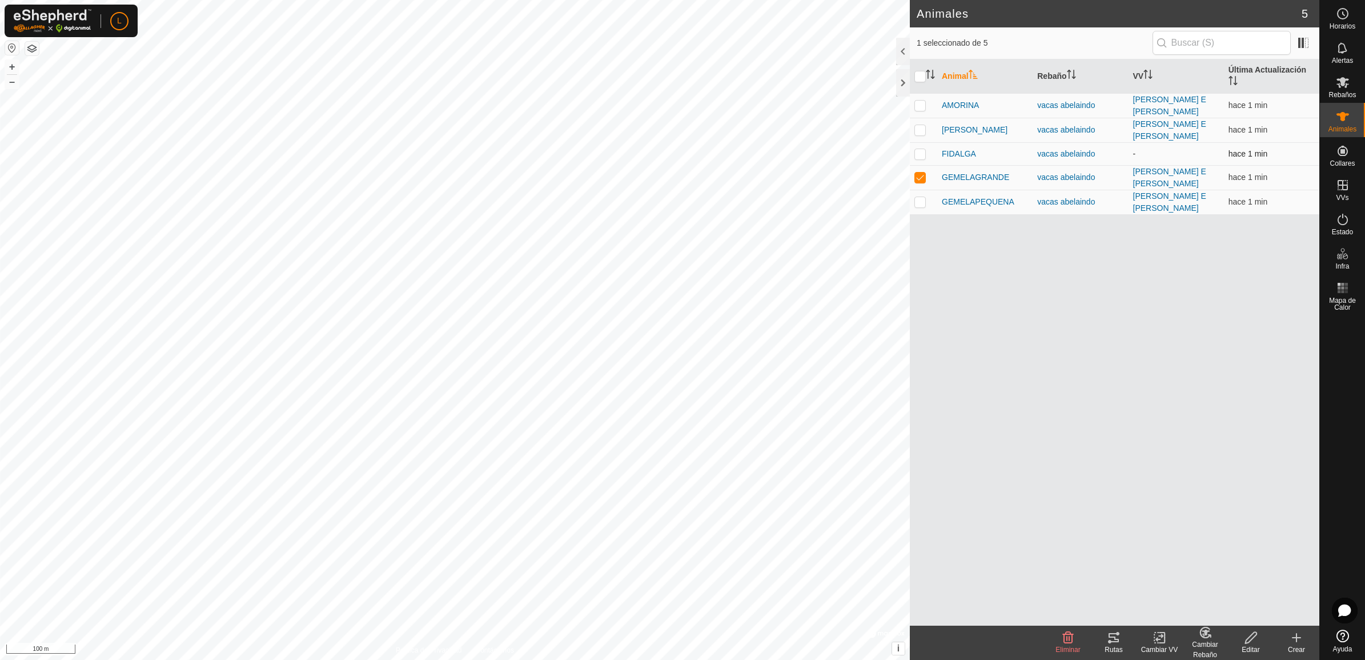
click at [920, 149] on p-checkbox at bounding box center [920, 153] width 11 height 9
checkbox input "true"
click at [916, 125] on p-checkbox at bounding box center [920, 129] width 11 height 9
checkbox input "true"
click at [921, 101] on p-checkbox at bounding box center [920, 105] width 11 height 9
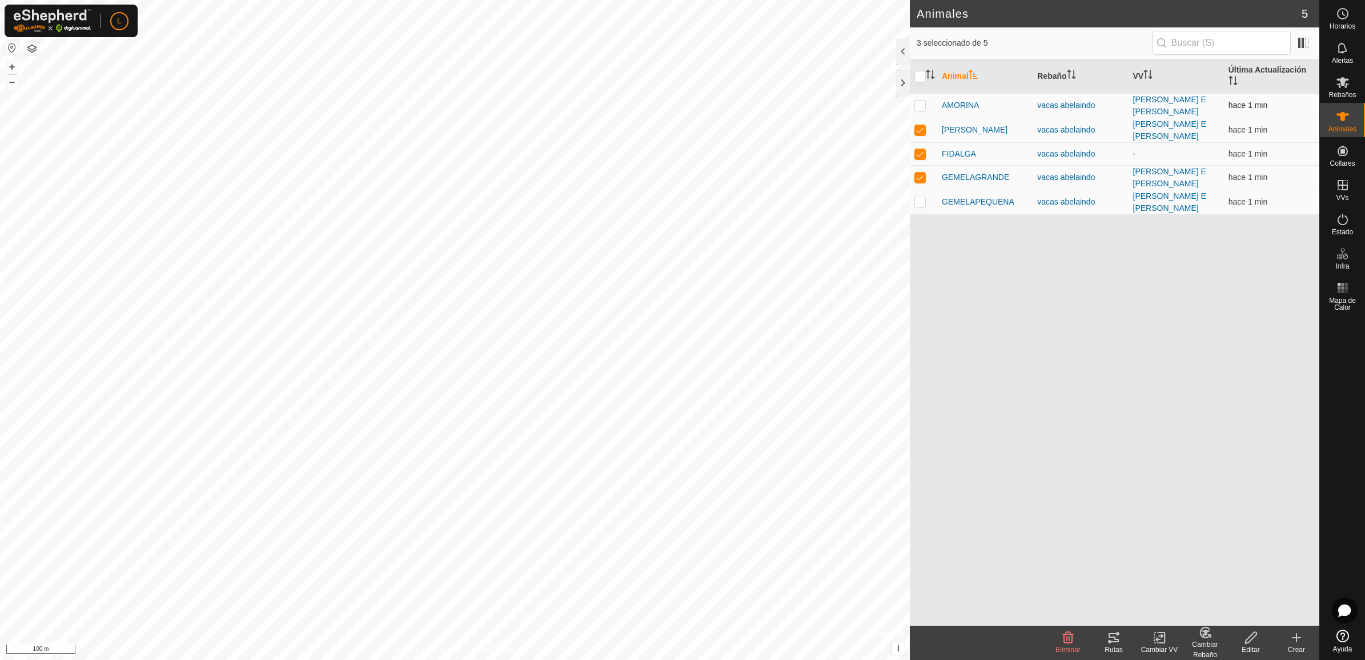
checkbox input "true"
click at [919, 197] on p-checkbox at bounding box center [920, 201] width 11 height 9
checkbox input "true"
click at [900, 86] on div at bounding box center [903, 82] width 14 height 27
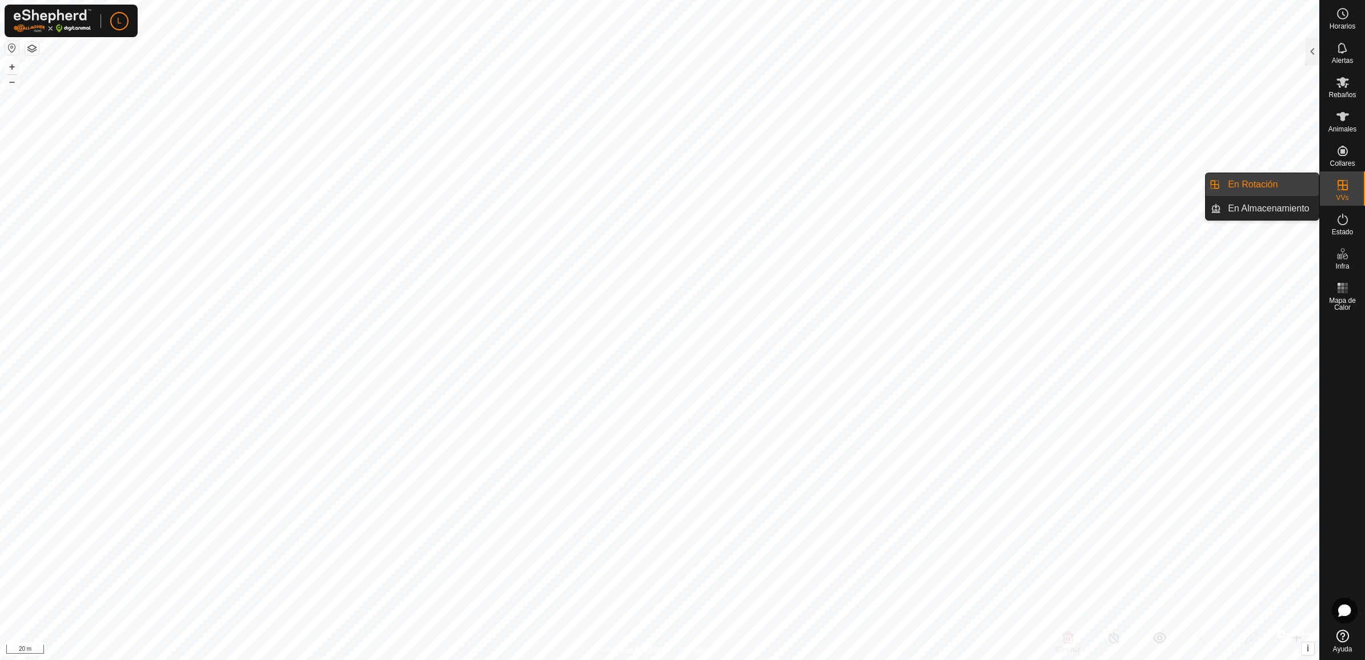
click at [1273, 183] on link "En Rotación" at bounding box center [1270, 184] width 98 height 23
click at [1306, 54] on div "En Rotación 2 1 seleccionado de 2 VV Validez Estado Rebaño Cabezas Vallado Supe…" at bounding box center [660, 330] width 1320 height 660
click at [1309, 50] on div at bounding box center [1313, 51] width 14 height 27
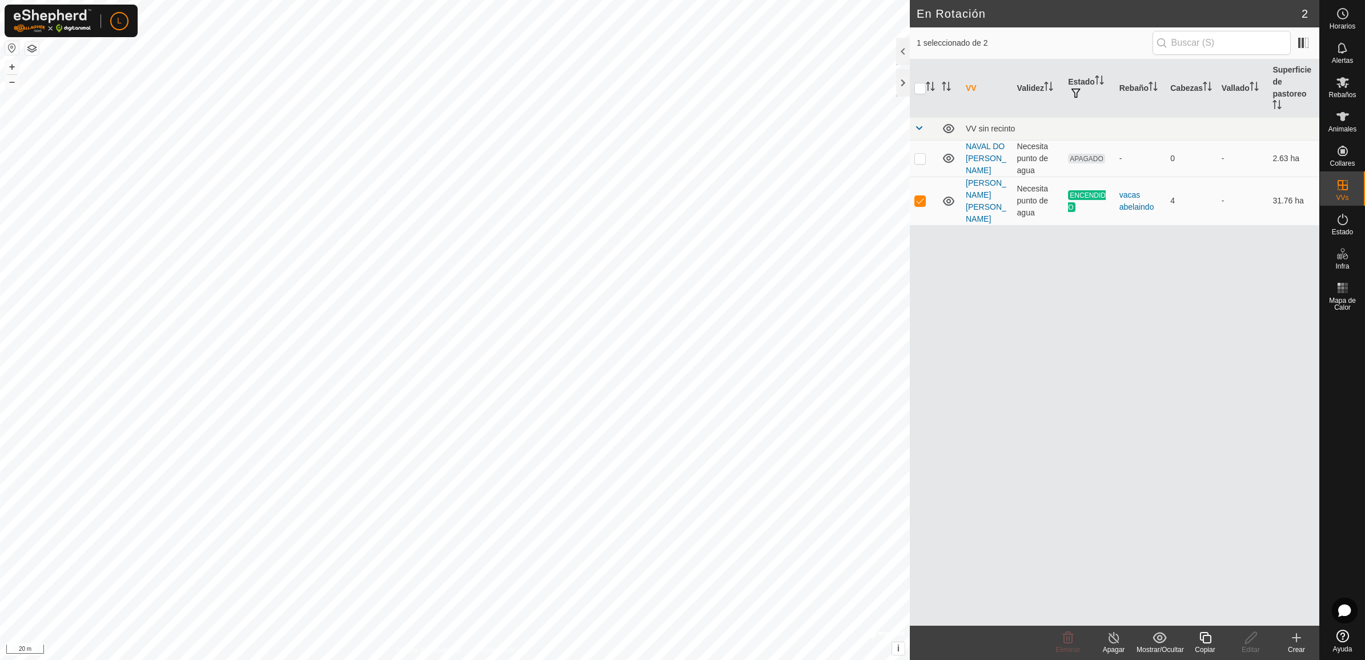
click at [1110, 635] on icon at bounding box center [1114, 638] width 14 height 14
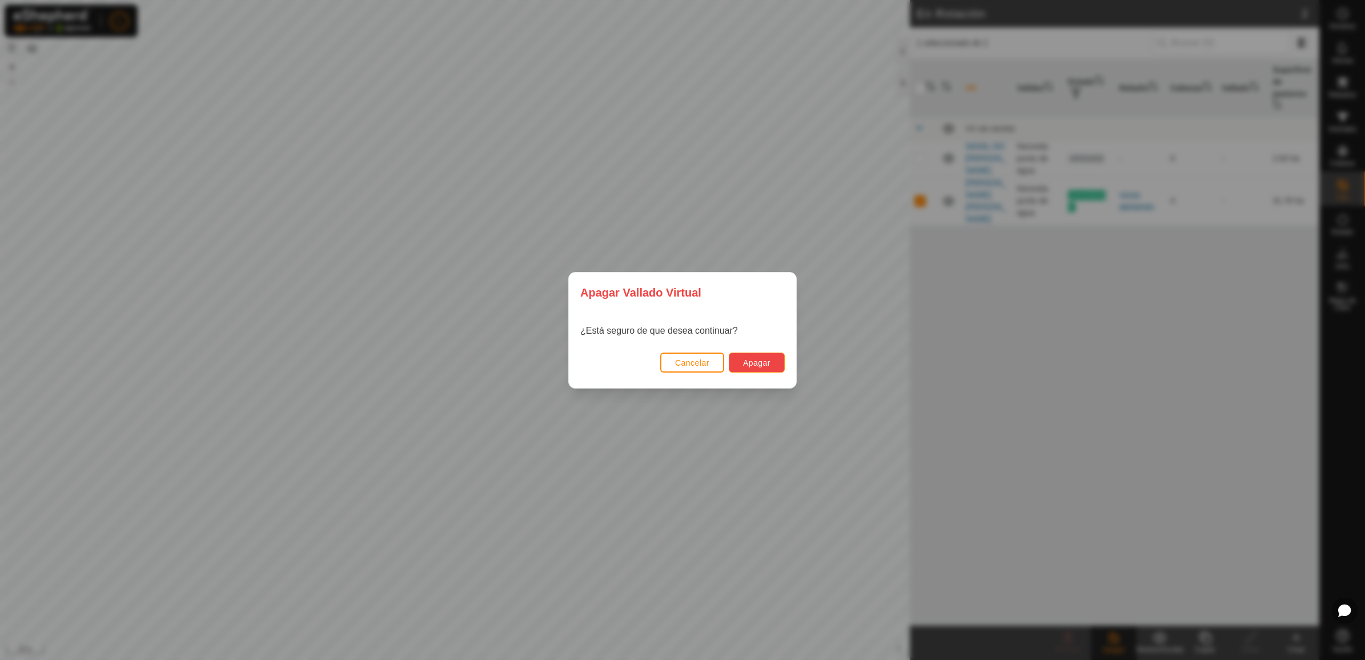
click at [764, 363] on span "Apagar" at bounding box center [756, 362] width 27 height 9
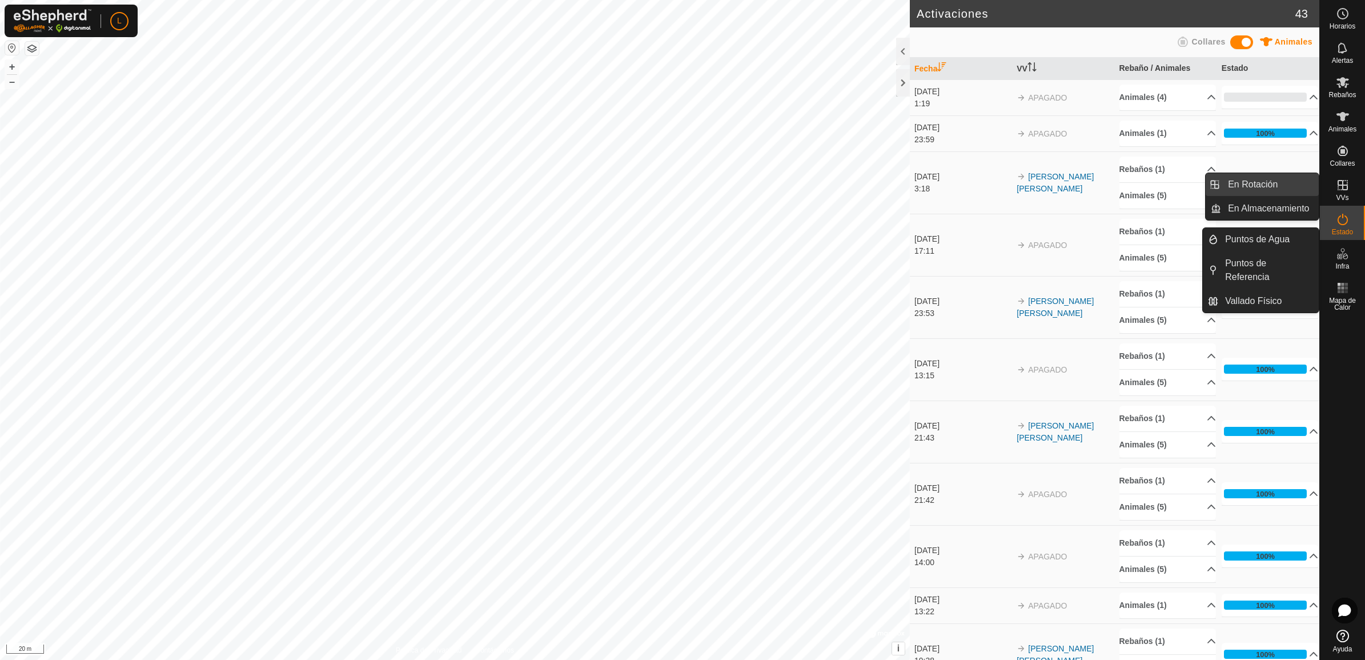
click at [1275, 183] on link "En Rotación" at bounding box center [1270, 184] width 98 height 23
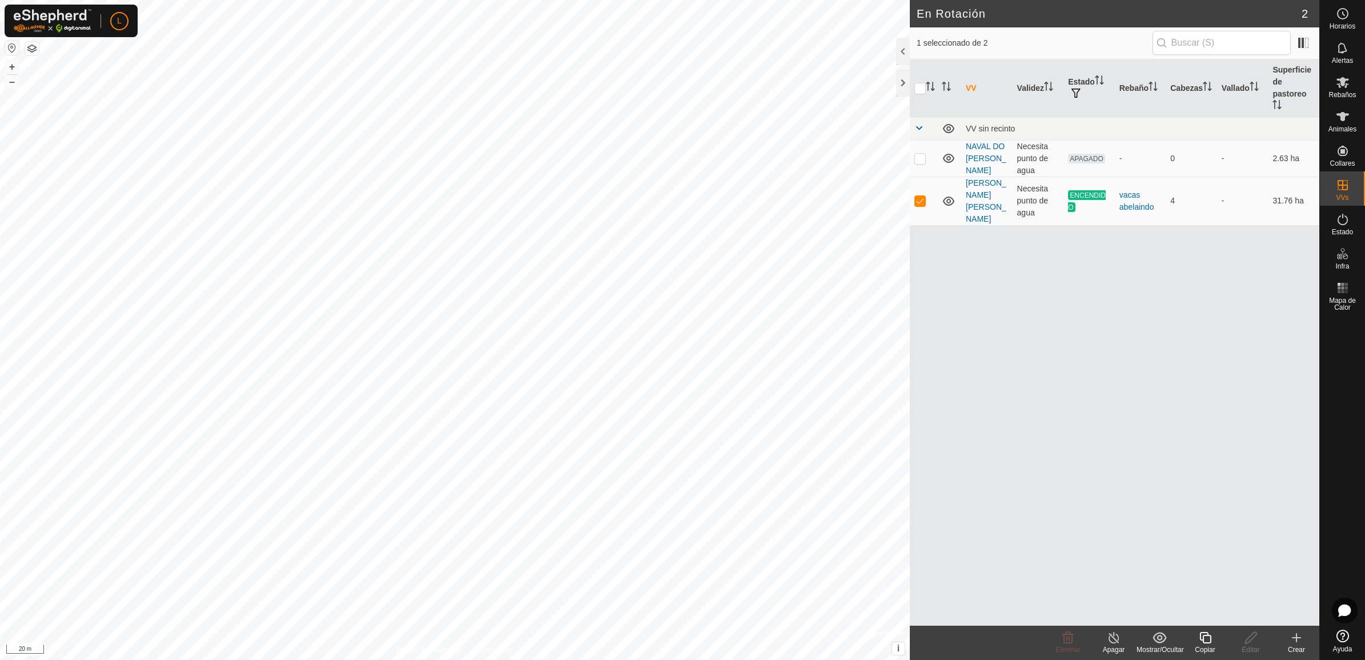
click at [1292, 639] on icon at bounding box center [1297, 638] width 14 height 14
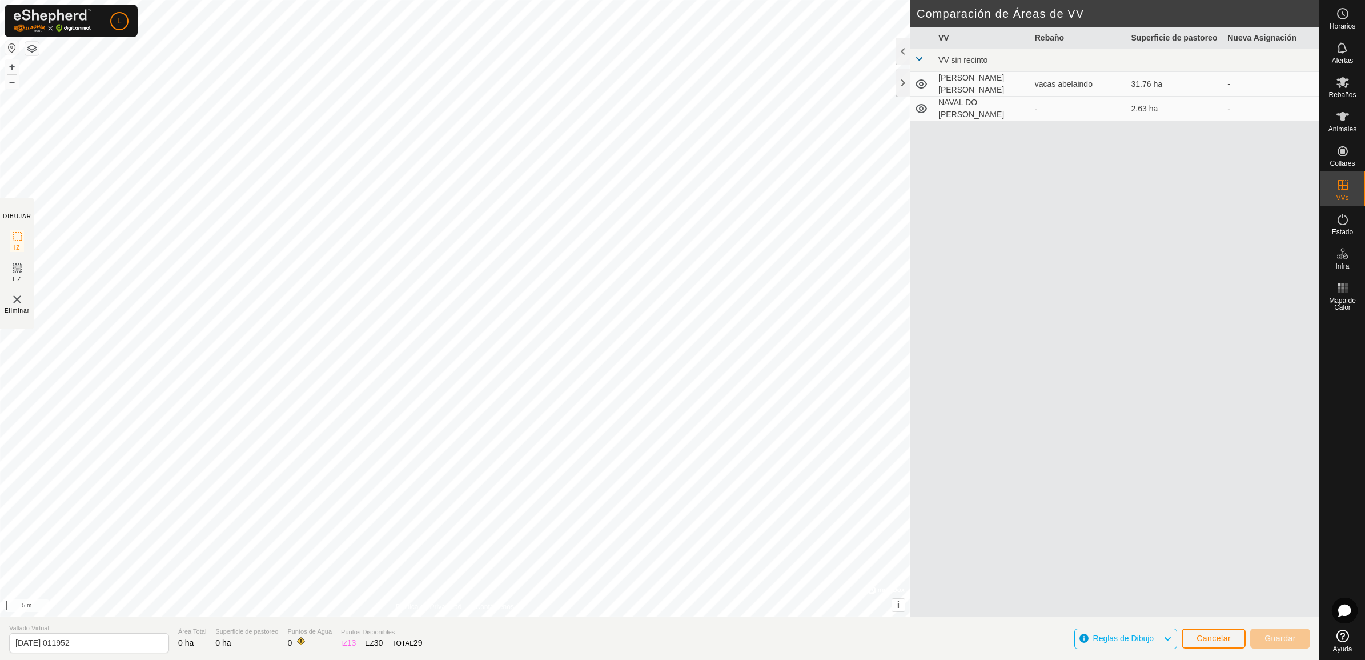
click at [651, 659] on html "L Horarios Alertas Rebaños Animales Collares VVs Estado Infra Mapa de Calor Ayu…" at bounding box center [682, 330] width 1365 height 660
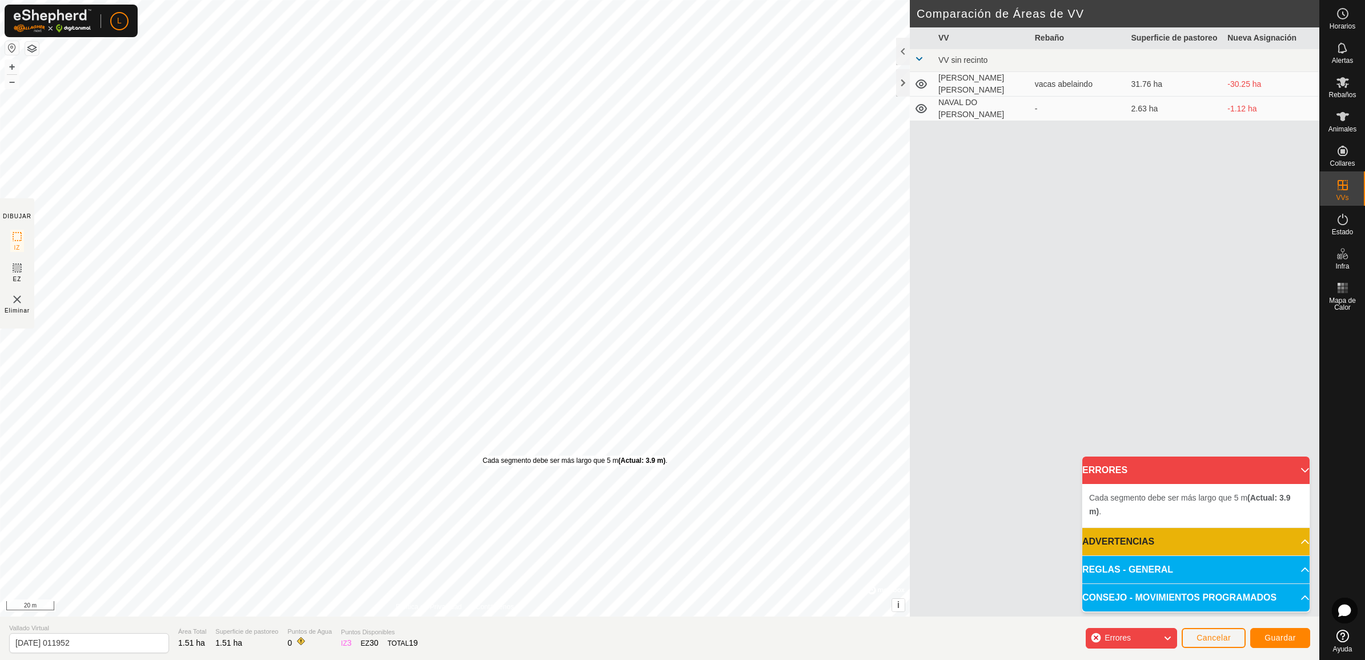
click at [483, 455] on div "Cada segmento debe ser más largo que 5 m (Actual: 3.9 m) ." at bounding box center [575, 460] width 185 height 10
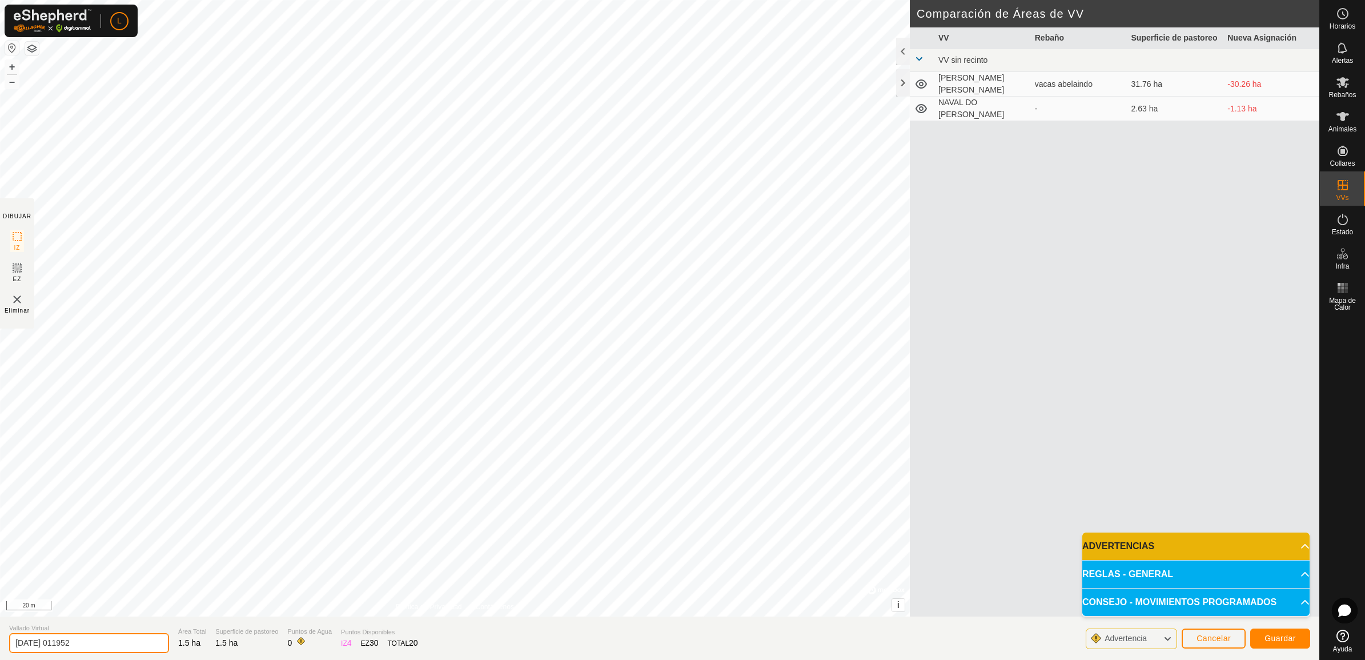
drag, startPoint x: 155, startPoint y: 640, endPoint x: -2, endPoint y: 652, distance: 158.2
click at [0, 652] on html "L Horarios Alertas Rebaños Animales Collares VVs Estado Infra Mapa de Calor Ayu…" at bounding box center [682, 330] width 1365 height 660
type input "as aldeas de arriba"
drag, startPoint x: 111, startPoint y: 655, endPoint x: 15, endPoint y: 696, distance: 105.0
click at [15, 659] on html "L Horarios Alertas Rebaños Animales Collares VVs Estado Infra Mapa de Calor Ayu…" at bounding box center [682, 330] width 1365 height 660
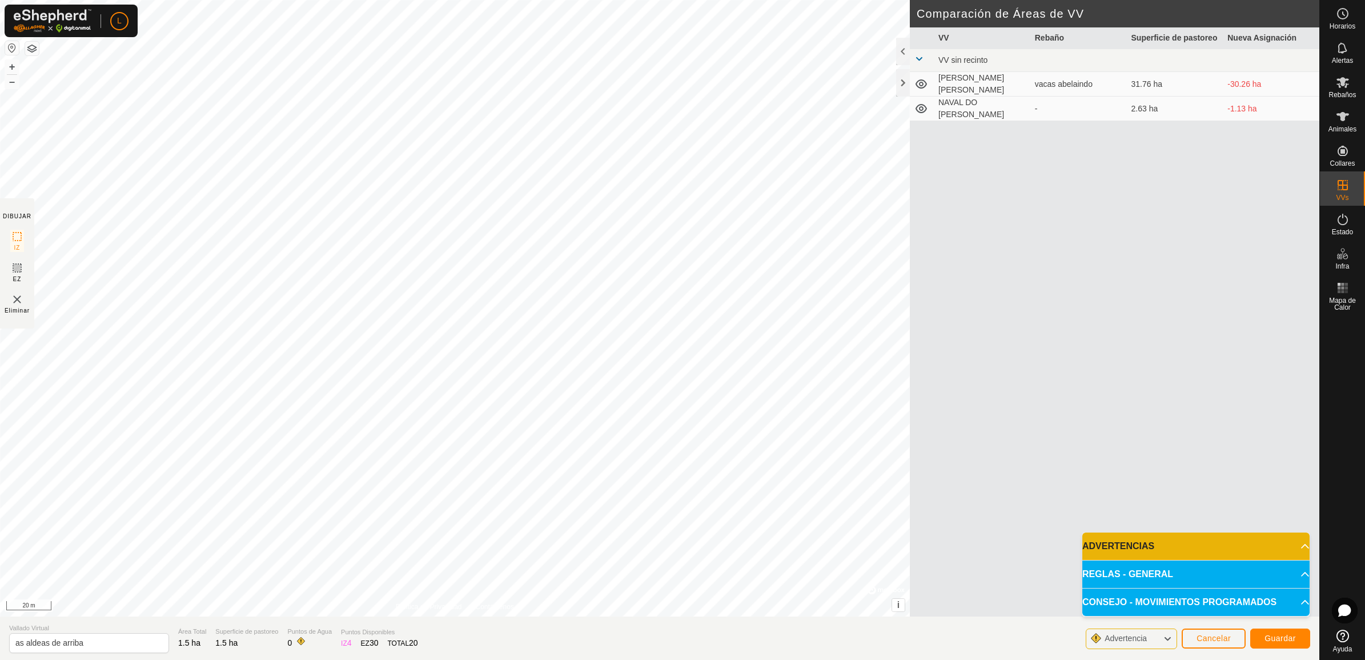
click at [1034, 429] on div "VV Rebaño Superficie de pastoreo Nueva Asignación VV sin recinto ARNEIRO [PERSO…" at bounding box center [1115, 335] width 410 height 616
click at [101, 644] on input "as aldeas de arriba" at bounding box center [89, 643] width 160 height 20
type input "a"
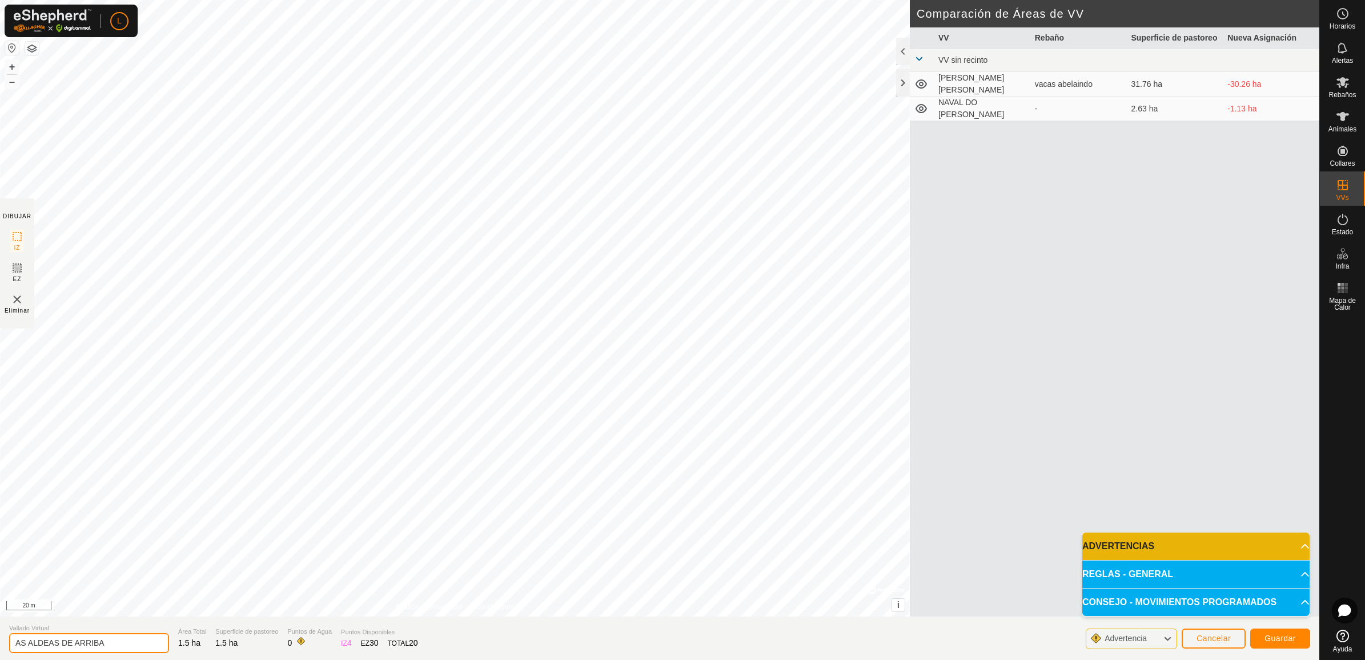
type input "AS ALDEAS DE ARRIBA"
click at [664, 640] on section "Vallado Virtual AS ALDEAS DE ARRIBA Área Total 1.5 ha Superficie de pastoreo 1.…" at bounding box center [660, 637] width 1320 height 43
click at [1190, 572] on p-accordion-header "REGLAS - GENERAL" at bounding box center [1196, 573] width 227 height 27
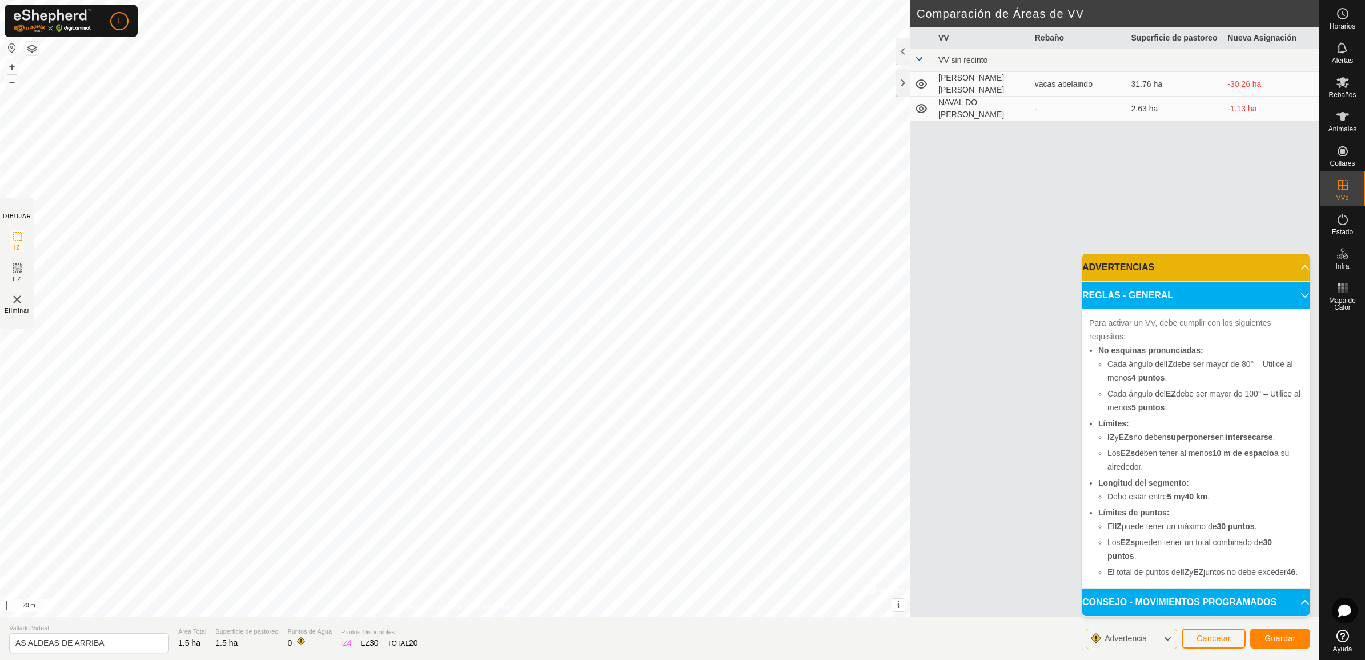
click at [1190, 282] on p-accordion-header "REGLAS - GENERAL" at bounding box center [1196, 295] width 227 height 27
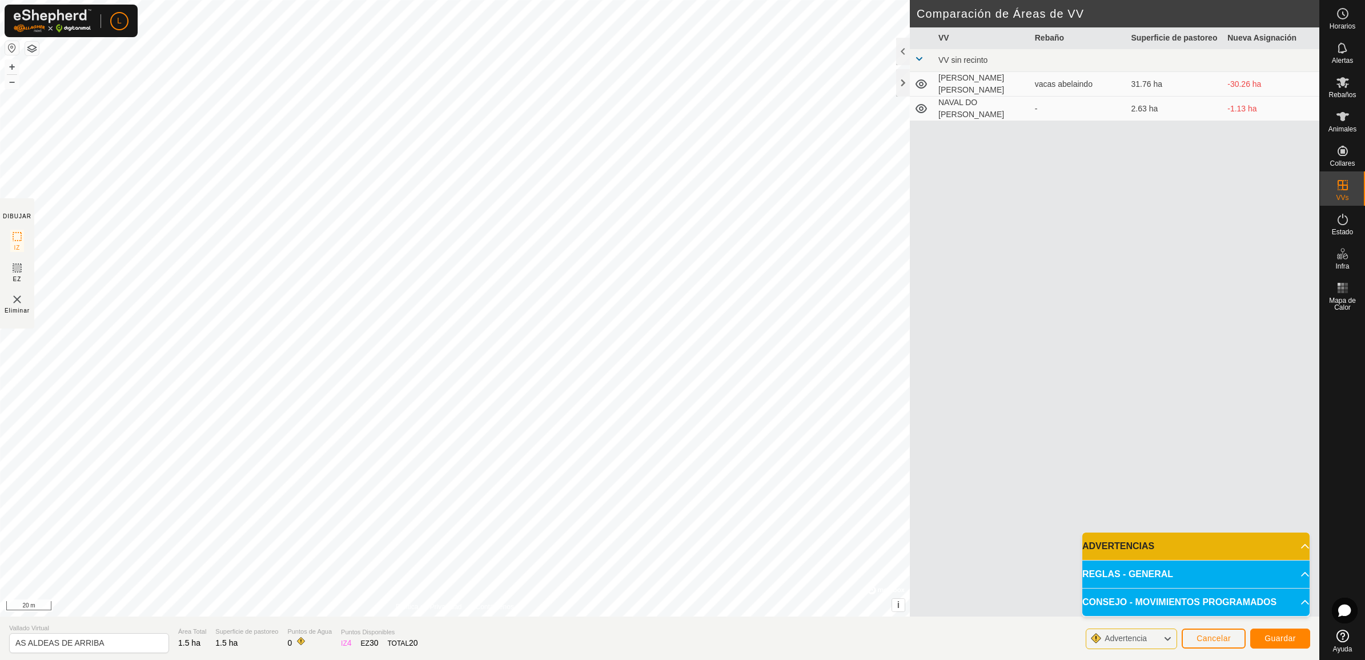
click at [1000, 329] on div "VV Rebaño Superficie de pastoreo Nueva Asignación VV sin recinto ARNEIRO [PERSO…" at bounding box center [1115, 335] width 410 height 616
click at [1273, 639] on span "Guardar" at bounding box center [1280, 638] width 31 height 9
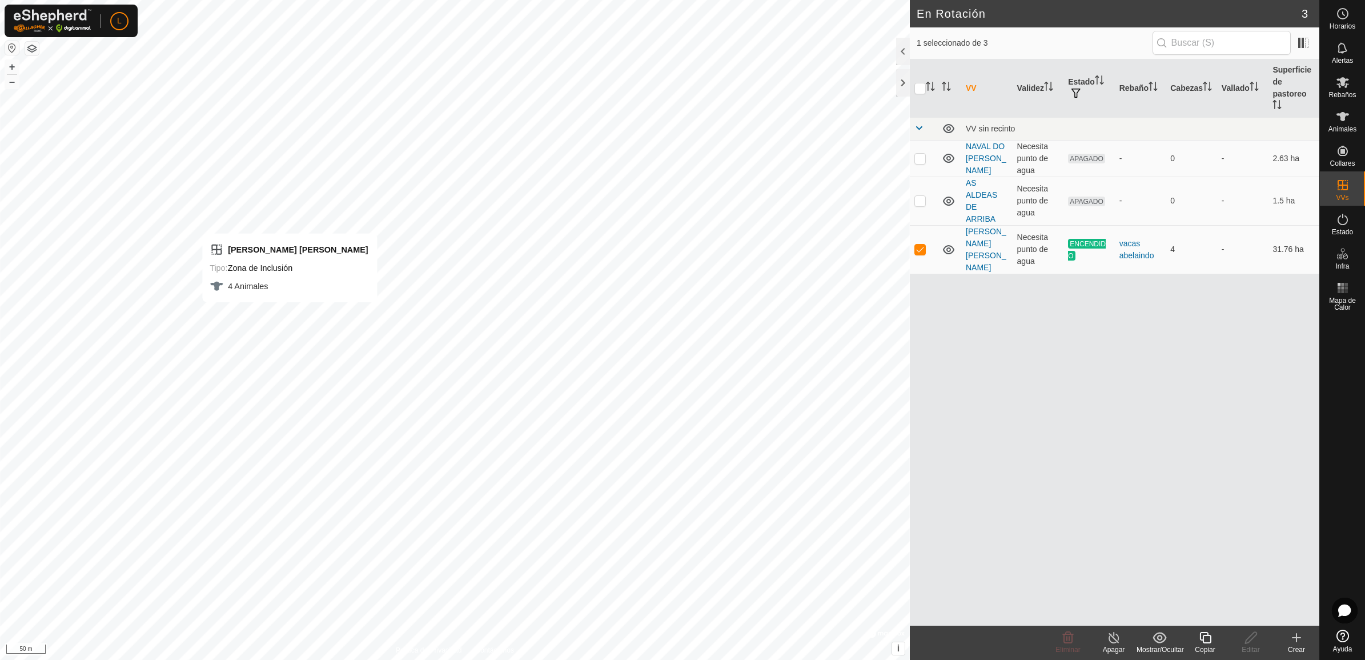
checkbox input "false"
